Goal: Navigation & Orientation: Find specific page/section

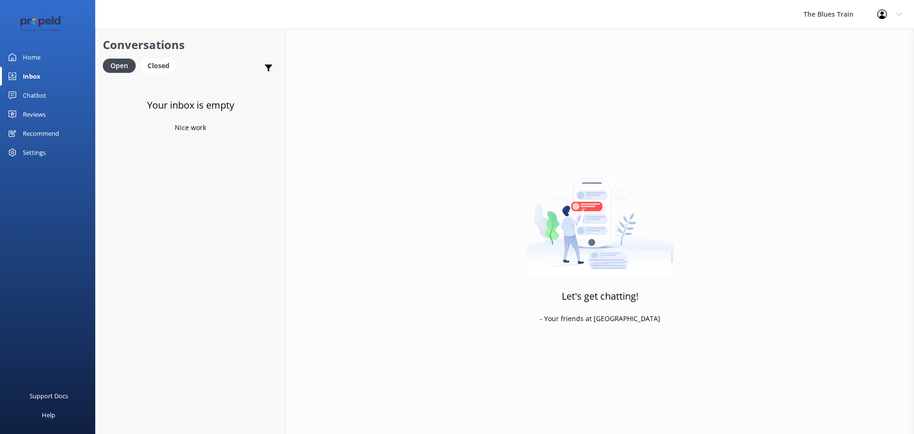
click at [33, 51] on div "Home" at bounding box center [32, 57] width 18 height 19
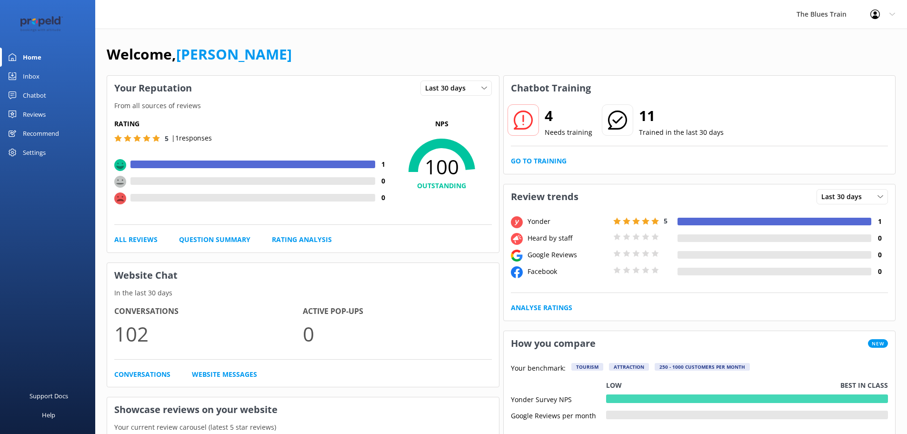
click at [44, 80] on link "Inbox" at bounding box center [47, 76] width 95 height 19
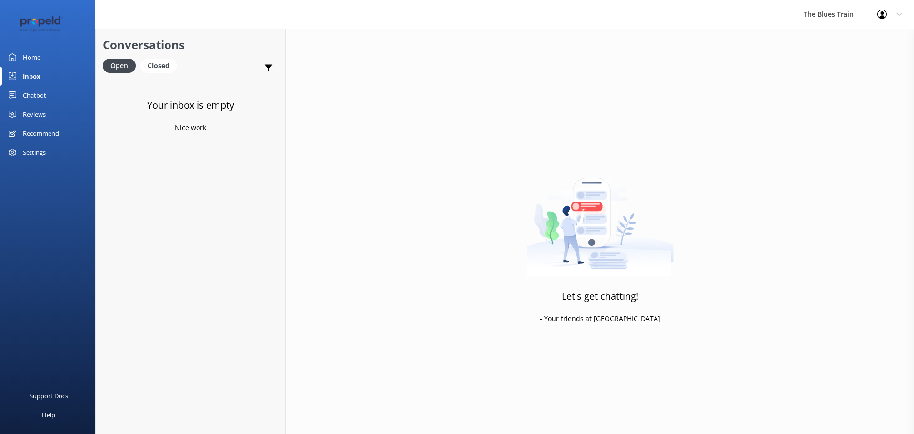
click at [35, 113] on div "Reviews" at bounding box center [34, 114] width 23 height 19
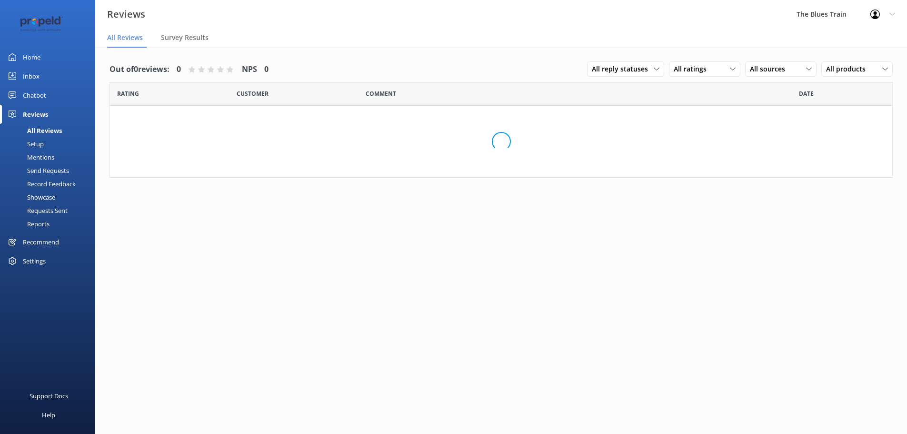
click at [44, 98] on div "Chatbot" at bounding box center [34, 95] width 23 height 19
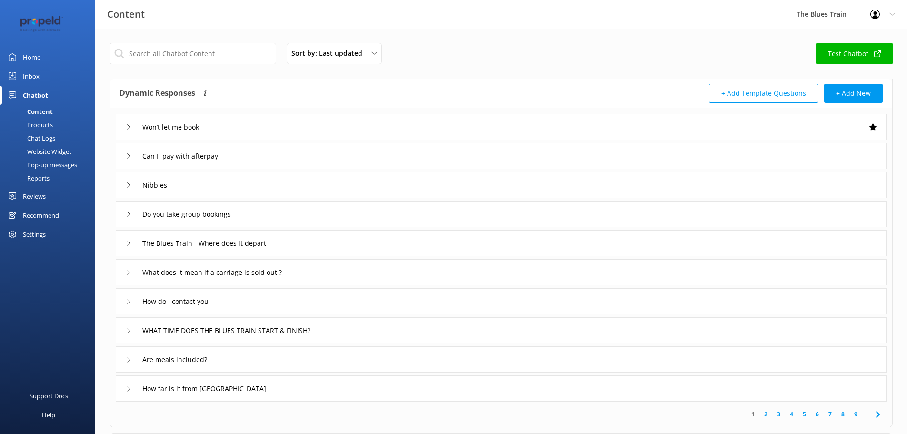
click at [59, 135] on link "Chat Logs" at bounding box center [51, 137] width 90 height 13
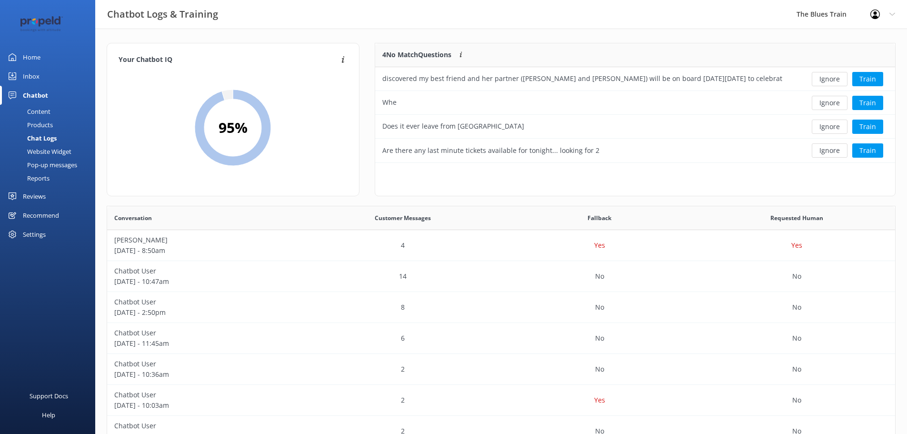
scroll to position [327, 781]
click at [832, 82] on button "Ignore" at bounding box center [830, 79] width 36 height 14
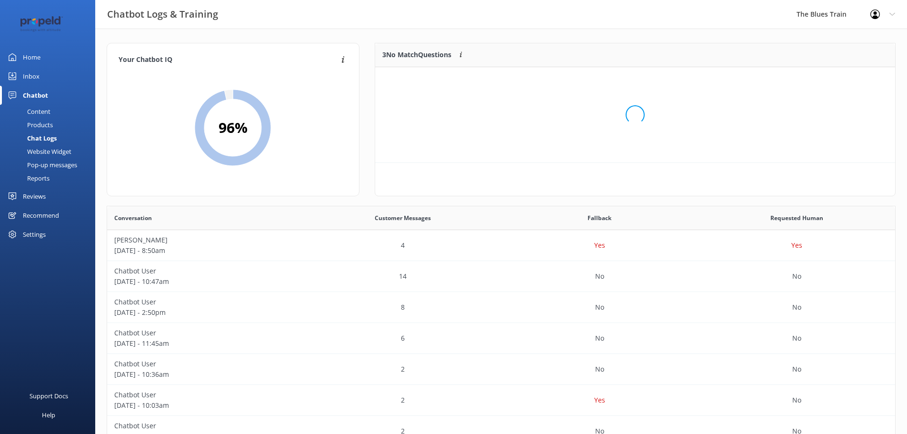
scroll to position [89, 513]
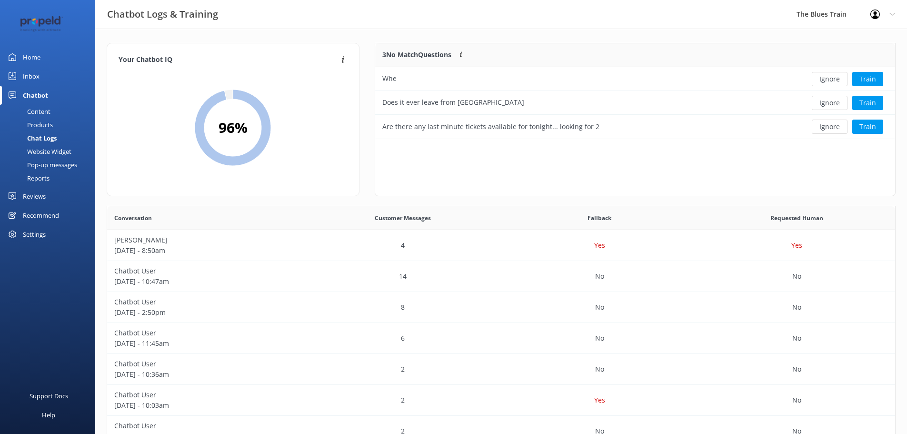
click at [831, 81] on button "Ignore" at bounding box center [830, 79] width 36 height 14
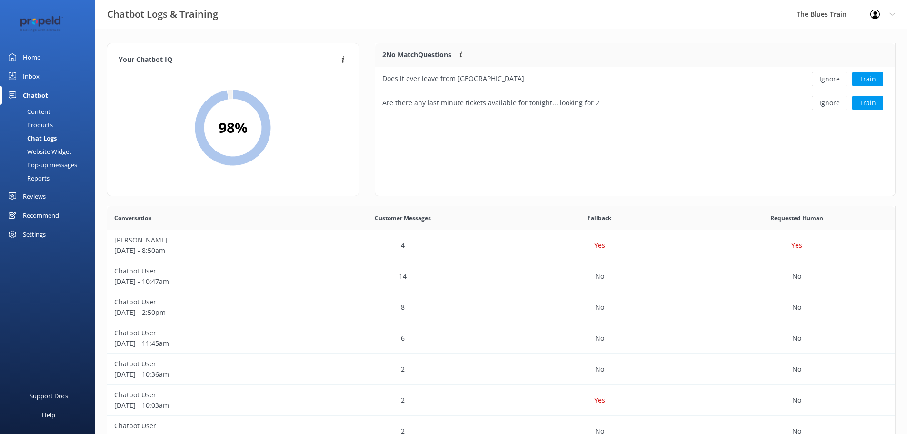
scroll to position [65, 513]
click at [832, 82] on button "Ignore" at bounding box center [830, 79] width 36 height 14
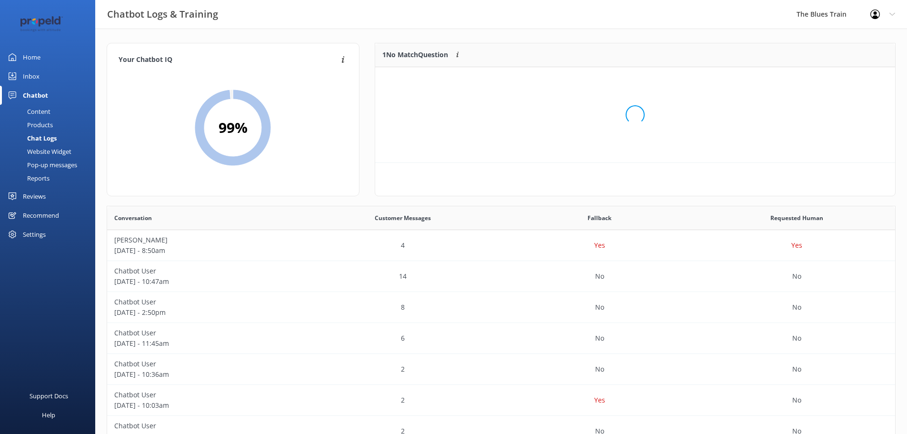
scroll to position [41, 513]
click at [832, 82] on button "Ignore" at bounding box center [830, 79] width 36 height 14
click at [46, 57] on link "Home" at bounding box center [47, 57] width 95 height 19
